Goal: Information Seeking & Learning: Learn about a topic

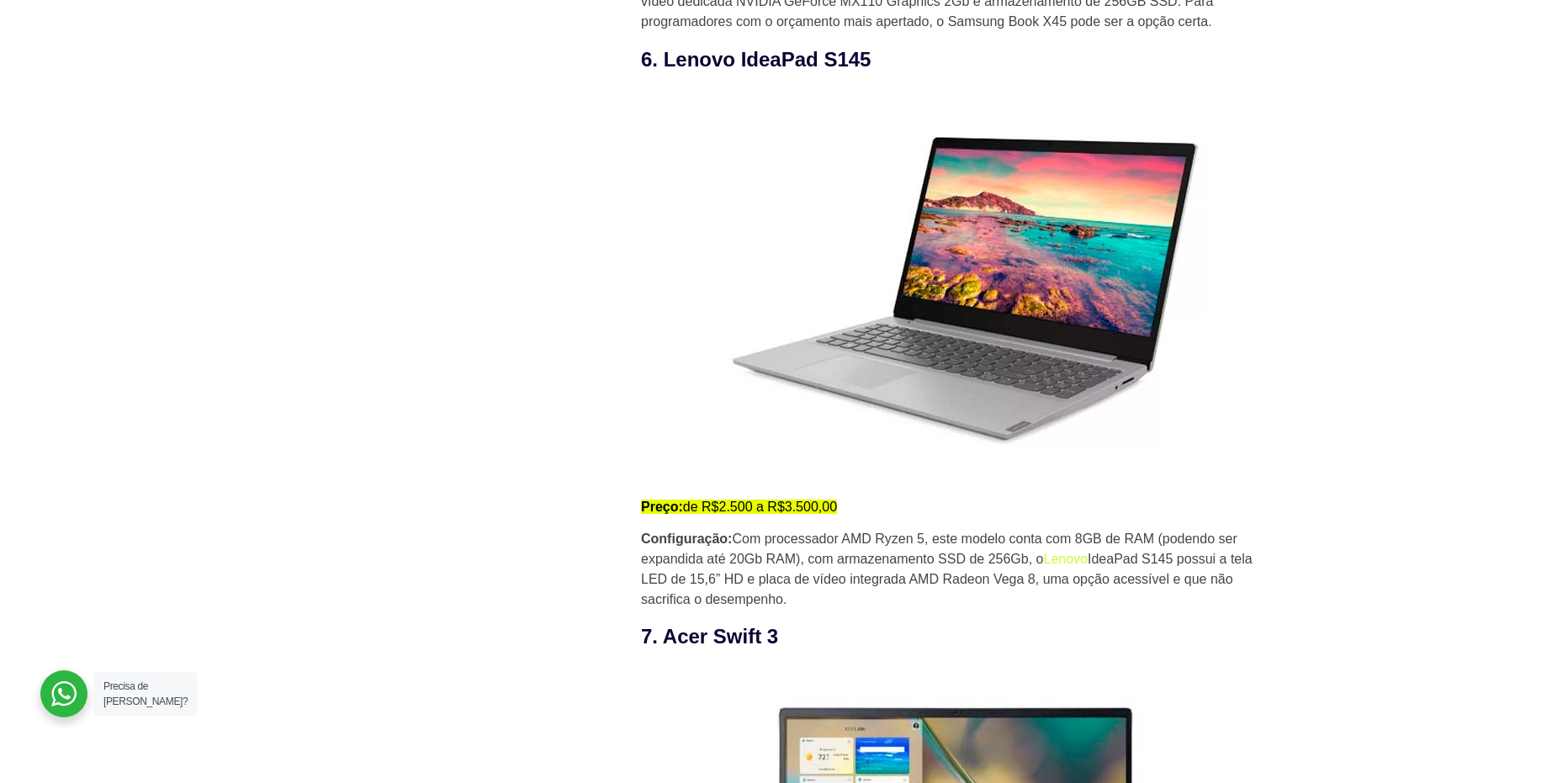
scroll to position [4962, 0]
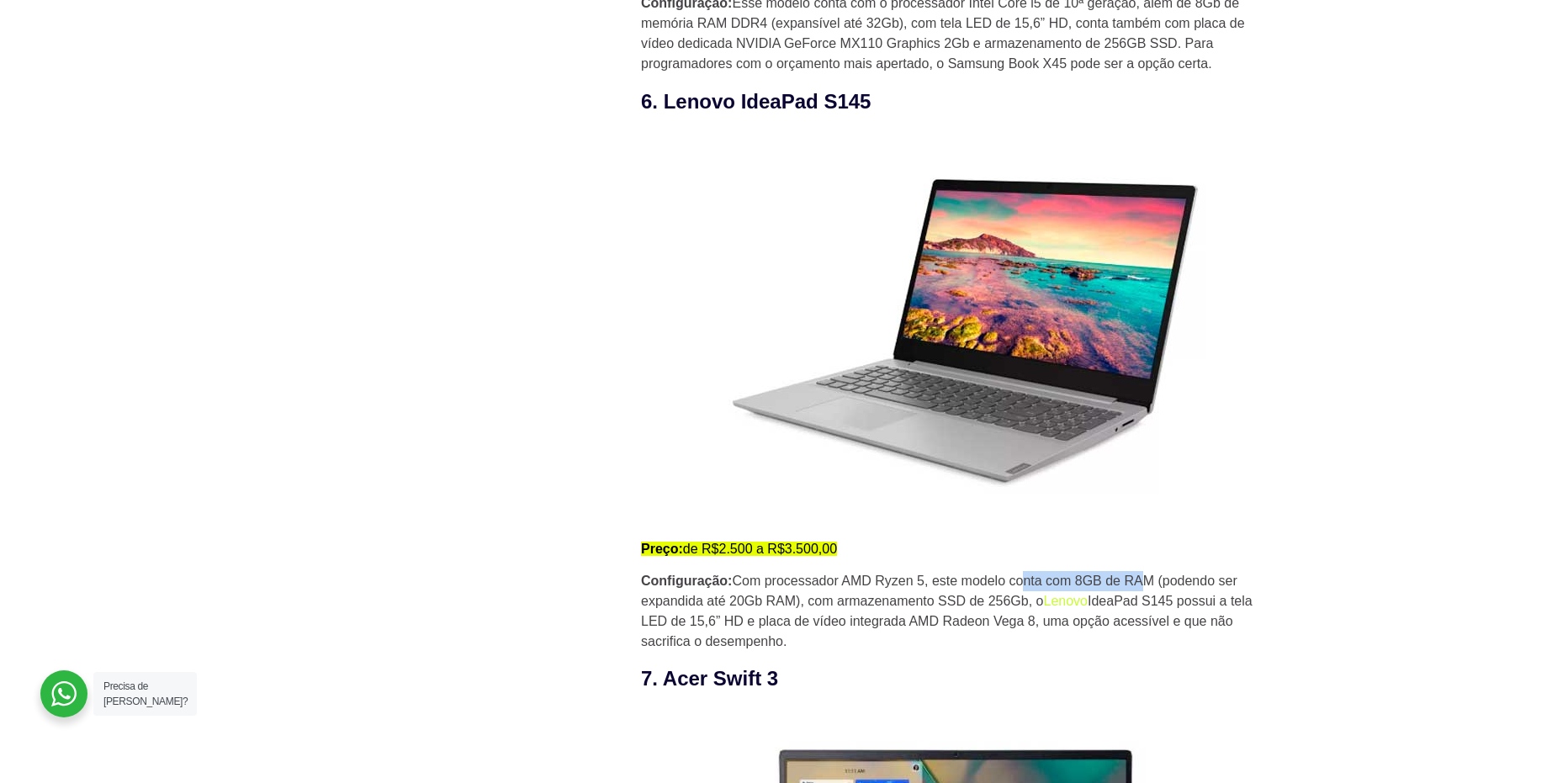
drag, startPoint x: 1059, startPoint y: 584, endPoint x: 1150, endPoint y: 584, distance: 91.0
click at [1150, 584] on p "Configuração: Com processador AMD Ryzen 5, este modelo conta com 8GB de RAM (po…" at bounding box center [961, 611] width 639 height 80
drag, startPoint x: 699, startPoint y: 606, endPoint x: 754, endPoint y: 611, distance: 55.2
click at [754, 611] on p "Configuração: Com processador AMD Ryzen 5, este modelo conta com 8GB de RAM (po…" at bounding box center [961, 611] width 639 height 80
drag, startPoint x: 843, startPoint y: 606, endPoint x: 1024, endPoint y: 606, distance: 181.0
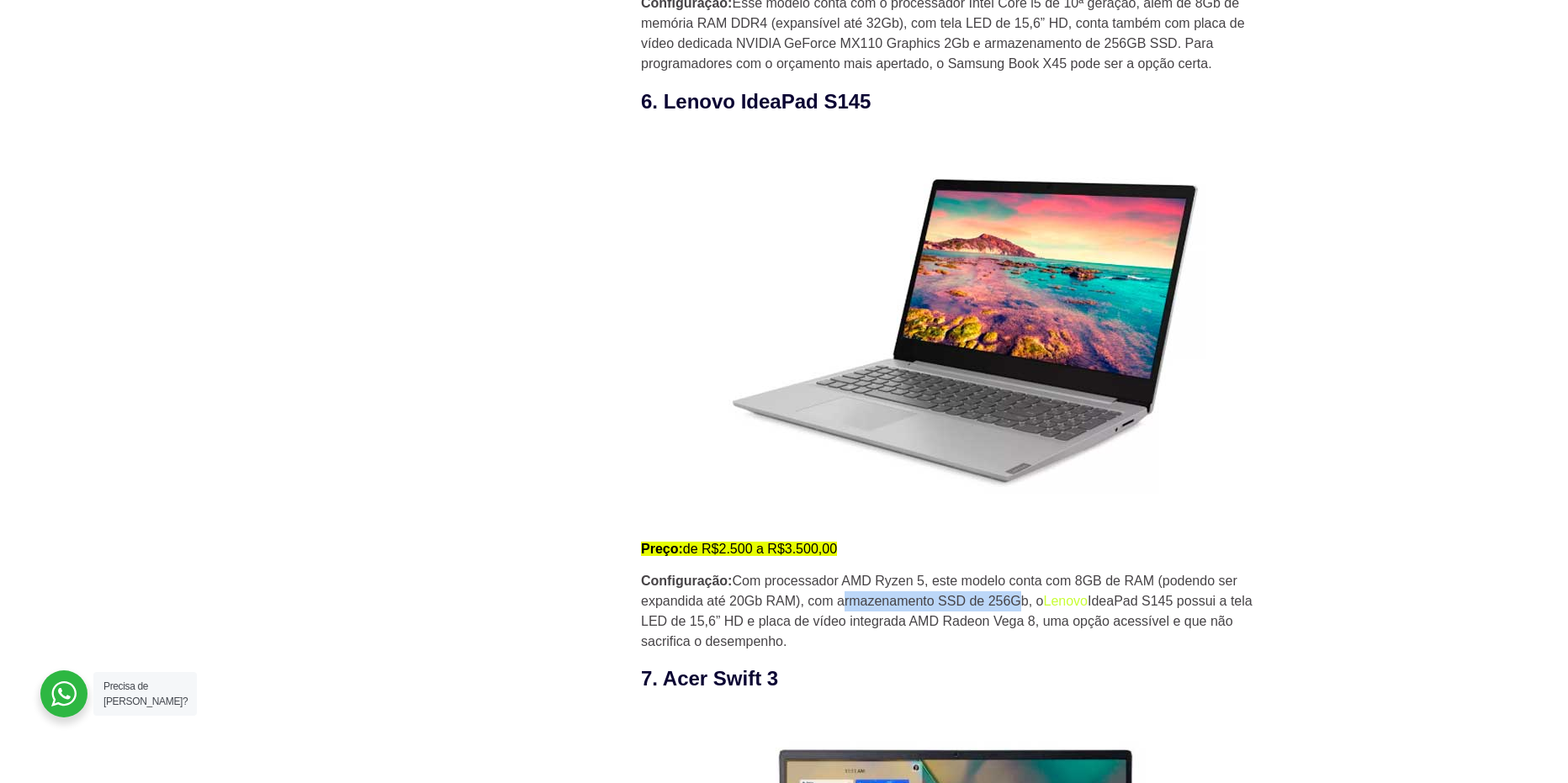
click at [1024, 606] on p "Configuração: Com processador AMD Ryzen 5, este modelo conta com 8GB de RAM (po…" at bounding box center [961, 611] width 639 height 80
drag, startPoint x: 1117, startPoint y: 601, endPoint x: 1226, endPoint y: 598, distance: 109.0
click at [1226, 598] on p "Configuração: Com processador AMD Ryzen 5, este modelo conta com 8GB de RAM (po…" at bounding box center [961, 611] width 639 height 80
drag, startPoint x: 667, startPoint y: 625, endPoint x: 1043, endPoint y: 622, distance: 376.0
click at [1036, 622] on p "Configuração: Com processador AMD Ryzen 5, este modelo conta com 8GB de RAM (po…" at bounding box center [961, 611] width 639 height 80
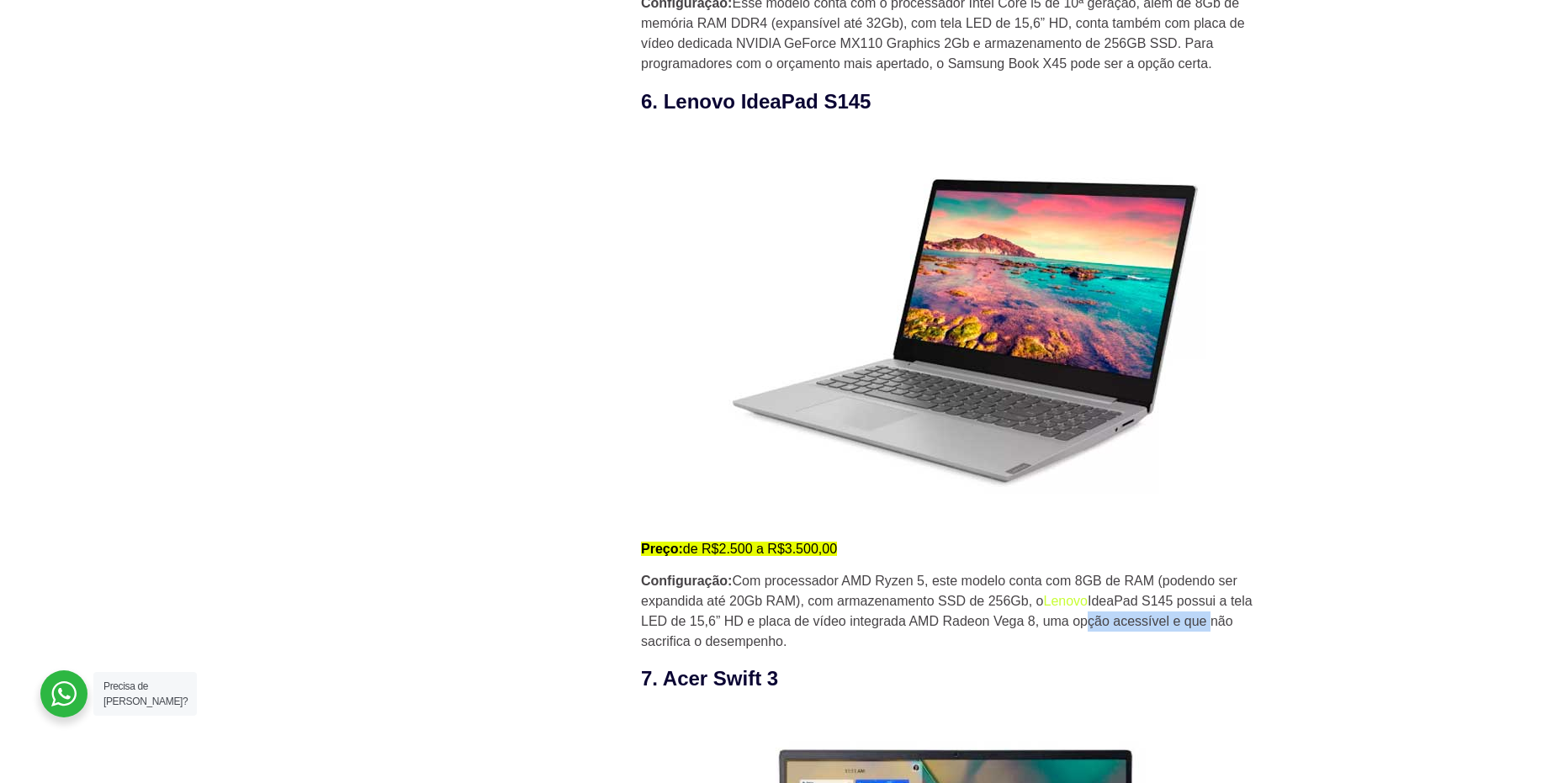
drag, startPoint x: 1093, startPoint y: 626, endPoint x: 1202, endPoint y: 622, distance: 109.1
click at [1206, 622] on p "Configuração: Com processador AMD Ryzen 5, este modelo conta com 8GB de RAM (po…" at bounding box center [961, 611] width 639 height 80
click at [687, 648] on p "Configuração: Com processador AMD Ryzen 5, este modelo conta com 8GB de RAM (po…" at bounding box center [961, 611] width 639 height 80
drag, startPoint x: 665, startPoint y: 109, endPoint x: 872, endPoint y: 110, distance: 207.0
click at [872, 110] on h3 "6. Lenovo IdeaPad S145" at bounding box center [961, 102] width 639 height 30
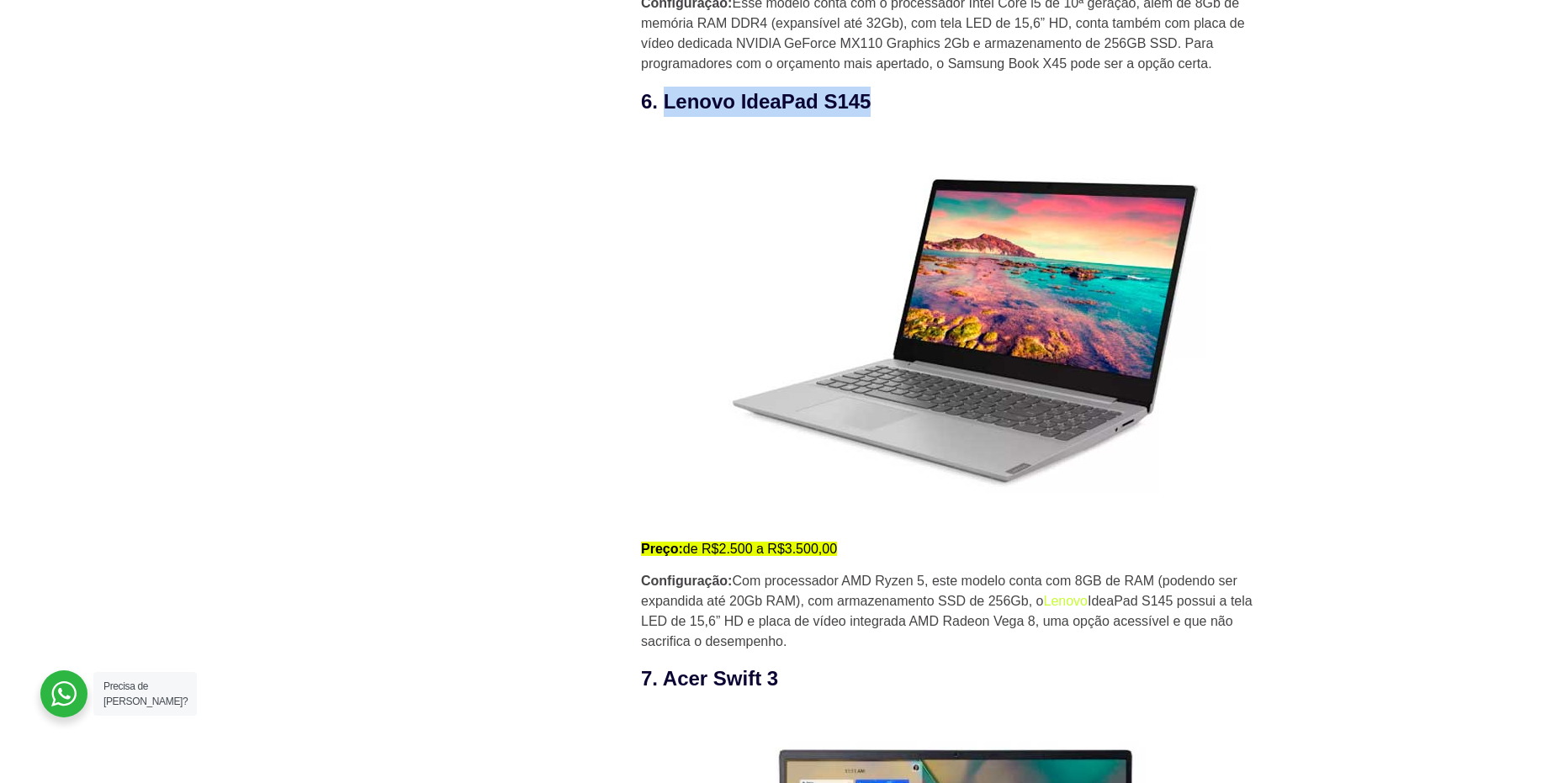
copy h3 "Lenovo IdeaPad S145"
click at [884, 580] on p "Configuração: Com processador AMD Ryzen 5, este modelo conta com 8GB de RAM (po…" at bounding box center [961, 611] width 639 height 80
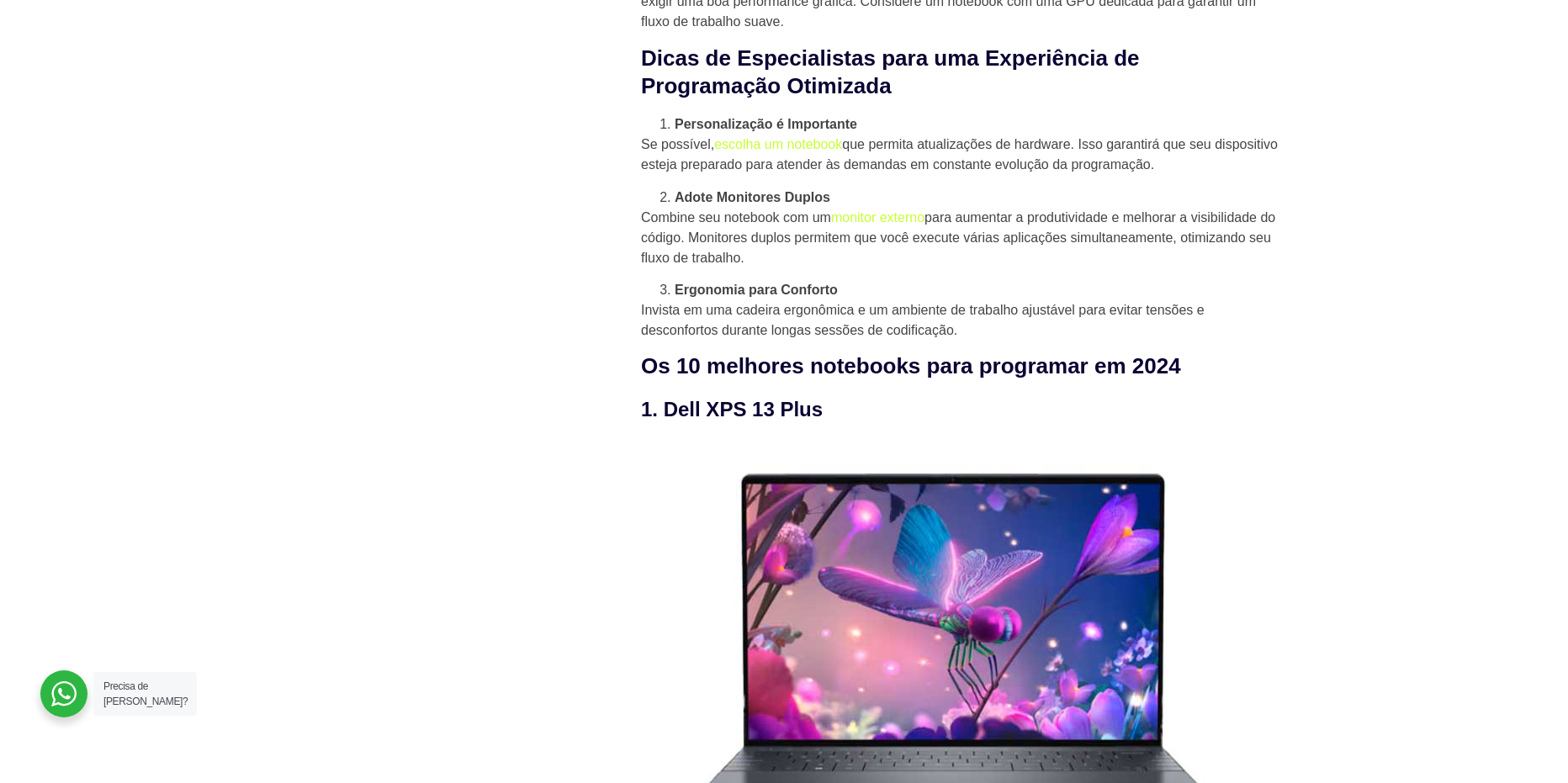
scroll to position [1358, 0]
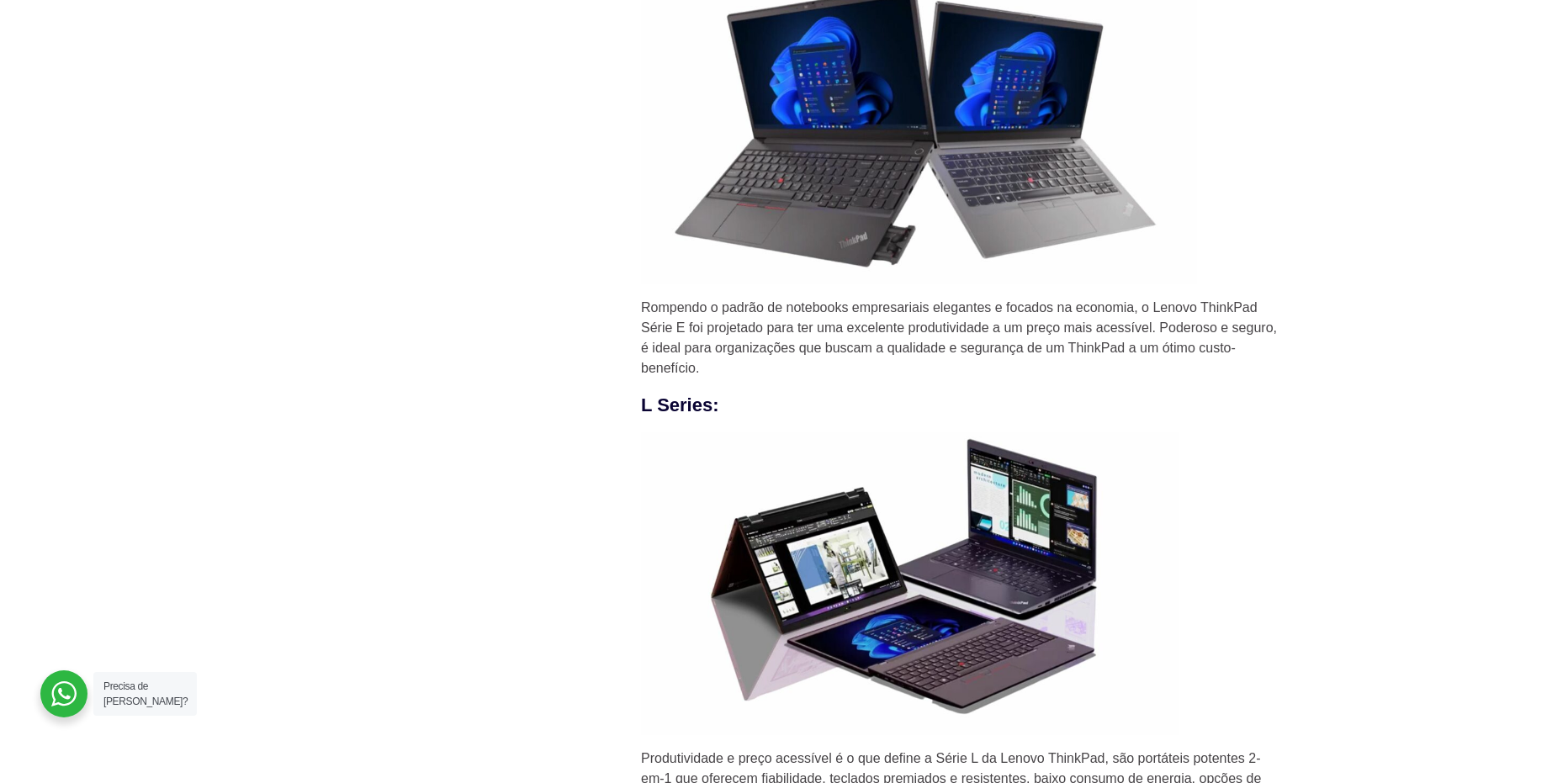
scroll to position [2692, 0]
